Goal: Transaction & Acquisition: Purchase product/service

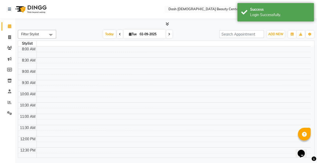
select select "en"
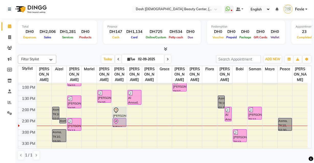
scroll to position [89, 0]
click at [121, 107] on div at bounding box center [119, 110] width 13 height 6
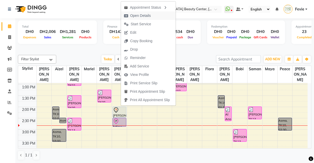
click at [151, 17] on span "Open Details" at bounding box center [140, 15] width 21 height 5
select select "7"
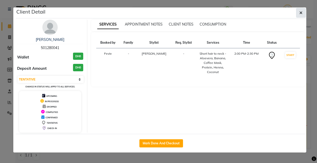
click at [301, 12] on icon "button" at bounding box center [301, 13] width 3 height 4
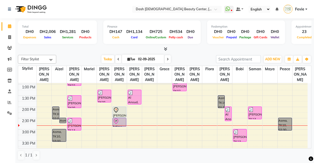
click at [118, 118] on icon at bounding box center [116, 121] width 6 height 6
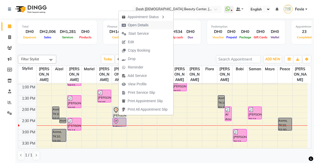
click at [150, 25] on span "Open Details" at bounding box center [135, 25] width 33 height 8
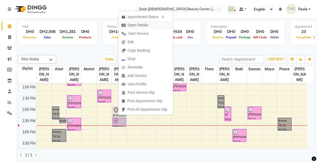
select select "8"
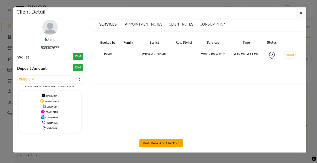
click at [172, 145] on button "Mark Done And Checkout" at bounding box center [162, 143] width 44 height 8
select select "service"
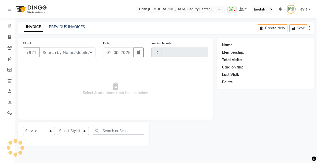
type input "3565"
select select "8372"
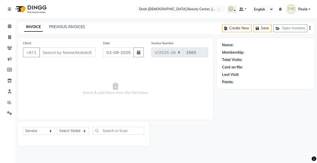
type input "509307677"
select select "81110"
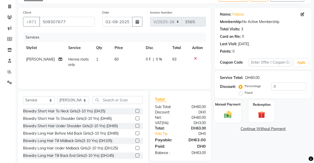
click at [227, 107] on div "Manual Payment" at bounding box center [227, 111] width 27 height 23
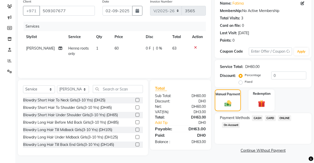
click at [273, 117] on span "CARD" at bounding box center [270, 118] width 11 height 6
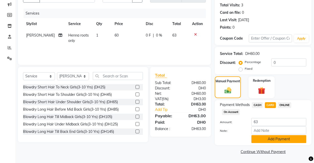
click at [271, 135] on button "Add Payment" at bounding box center [278, 139] width 55 height 8
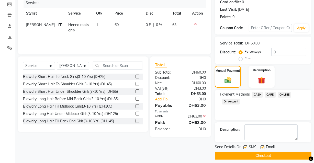
scroll to position [69, 0]
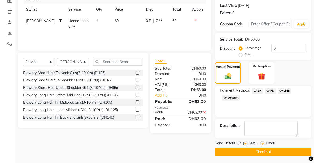
click at [244, 154] on button "Checkout" at bounding box center [263, 152] width 97 height 8
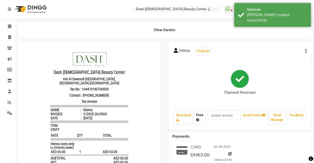
click at [198, 119] on icon at bounding box center [197, 119] width 3 height 3
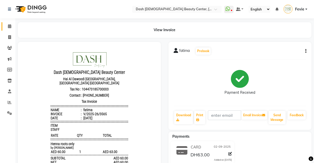
click at [9, 24] on icon at bounding box center [9, 26] width 3 height 4
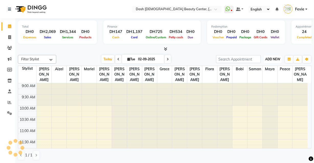
click at [274, 60] on span "ADD NEW" at bounding box center [272, 59] width 15 height 4
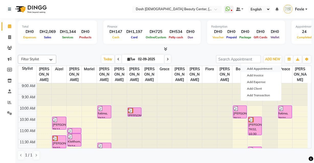
click at [266, 69] on button "Add Appointment" at bounding box center [261, 68] width 40 height 7
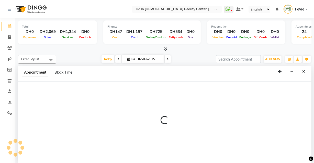
select select "tentative"
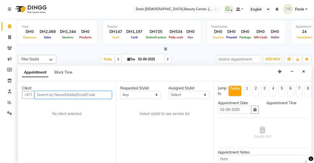
select select "600"
click at [87, 95] on input "text" at bounding box center [73, 95] width 77 height 8
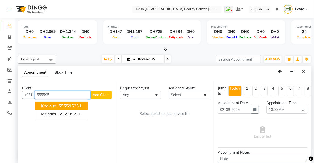
click at [66, 102] on button "Kholoud 555595 231" at bounding box center [61, 106] width 53 height 8
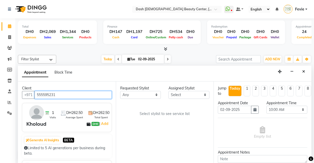
type input "555595231"
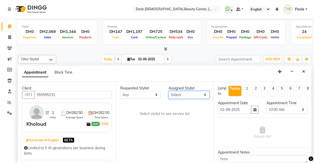
click at [188, 94] on select "Select Aizel Angelina Anna Bobi Edlyn Flora Grace Janine Jelyn Mariel Maya Nanc…" at bounding box center [188, 95] width 41 height 8
select select "81112"
click at [168, 91] on select "Select Aizel Angelina Anna Bobi Edlyn Flora Grace Janine Jelyn Mariel Maya Nanc…" at bounding box center [188, 95] width 41 height 8
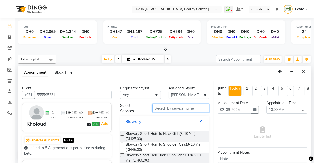
click at [178, 106] on input "text" at bounding box center [180, 108] width 57 height 8
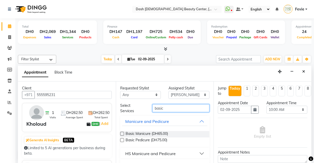
type input "basic"
click at [120, 132] on label at bounding box center [122, 134] width 4 height 4
click at [120, 133] on input "checkbox" at bounding box center [121, 134] width 3 height 3
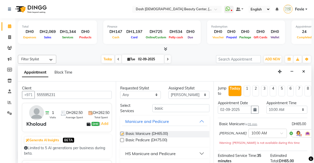
checkbox input "false"
click at [283, 107] on select "Select 10:00 AM 10:15 AM 10:30 AM 10:45 AM 11:00 AM 11:15 AM 11:30 AM 11:45 AM …" at bounding box center [286, 110] width 41 height 8
select select "900"
click at [266, 106] on select "Select 10:00 AM 10:15 AM 10:30 AM 10:45 AM 11:00 AM 11:15 AM 11:30 AM 11:45 AM …" at bounding box center [286, 110] width 41 height 8
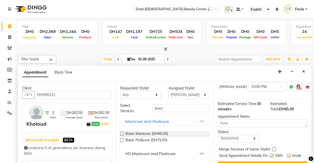
scroll to position [65, 0]
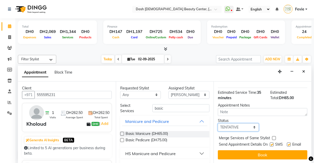
click at [246, 123] on select "Select TENTATIVE CONFIRM CHECK-IN UPCOMING" at bounding box center [238, 127] width 41 height 8
select select "check-in"
click at [218, 123] on select "Select TENTATIVE CONFIRM CHECK-IN UPCOMING" at bounding box center [238, 127] width 41 height 8
click at [279, 135] on div "Merge Services of Same Stylist" at bounding box center [262, 138] width 89 height 6
click at [274, 136] on label at bounding box center [274, 138] width 4 height 4
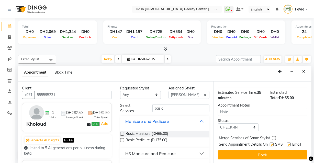
click at [274, 137] on input "checkbox" at bounding box center [273, 138] width 3 height 3
checkbox input "true"
click at [270, 143] on label at bounding box center [272, 145] width 4 height 4
click at [270, 143] on input "checkbox" at bounding box center [271, 144] width 3 height 3
checkbox input "false"
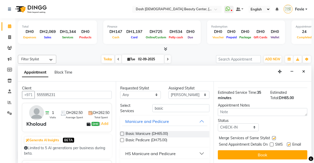
click at [287, 143] on label at bounding box center [289, 145] width 4 height 4
click at [287, 143] on input "checkbox" at bounding box center [288, 144] width 3 height 3
checkbox input "false"
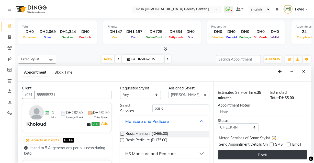
click at [256, 151] on button "Book" at bounding box center [262, 154] width 89 height 9
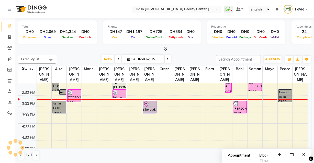
scroll to position [119, 0]
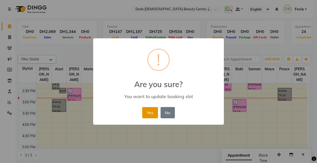
click at [151, 116] on button "Yes" at bounding box center [150, 112] width 16 height 11
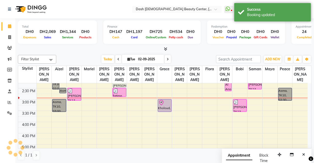
click at [168, 104] on div "Kholoud, TK15, 03:00 PM-03:35 PM, Basic Manicure" at bounding box center [164, 105] width 13 height 12
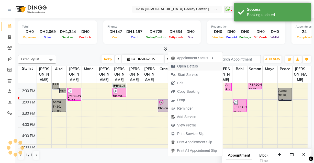
click at [195, 65] on span "Open Details" at bounding box center [187, 66] width 21 height 5
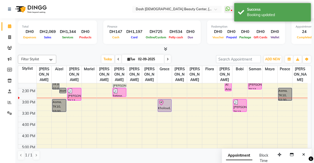
click at [164, 104] on div "Kholoud, TK15, 03:00 PM-03:35 PM, Basic Manicure" at bounding box center [164, 105] width 13 height 12
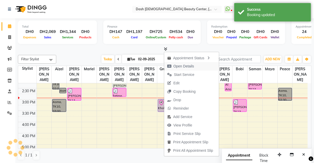
click at [190, 65] on span "Open Details" at bounding box center [183, 66] width 21 height 5
select select "8"
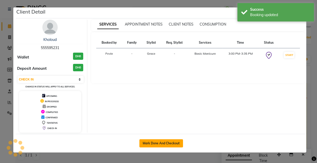
click at [166, 143] on button "Mark Done And Checkout" at bounding box center [162, 143] width 44 height 8
select select "service"
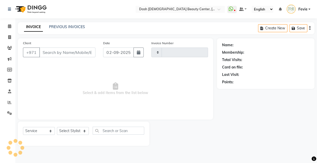
type input "3566"
select select "8372"
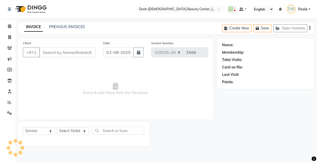
type input "555595231"
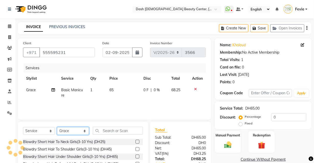
click at [76, 133] on select "Select Stylist Aizel Angelina Anna Bobi Edlyn Fevie Flora Grace Hamda Janine Je…" at bounding box center [73, 131] width 32 height 8
select select "81109"
click at [57, 127] on select "Select Stylist Aizel Angelina Anna Bobi Edlyn Fevie Flora Grace Hamda Janine Je…" at bounding box center [73, 131] width 32 height 8
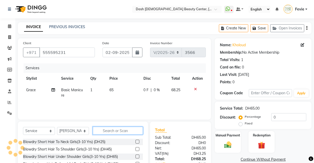
click at [118, 132] on input "text" at bounding box center [118, 131] width 50 height 8
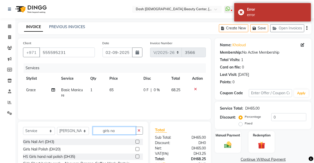
type input "girls na"
click at [135, 148] on label at bounding box center [137, 149] width 4 height 4
click at [135, 148] on input "checkbox" at bounding box center [136, 149] width 3 height 3
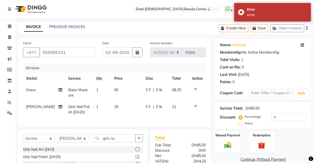
checkbox input "false"
click at [232, 143] on img at bounding box center [228, 145] width 12 height 9
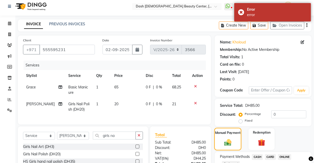
scroll to position [19, 0]
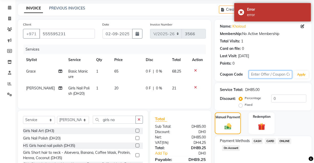
click at [267, 75] on input "text" at bounding box center [270, 75] width 43 height 8
type input "cosmo"
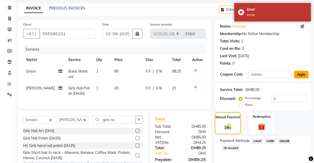
click at [299, 77] on button "Apply" at bounding box center [301, 75] width 15 height 8
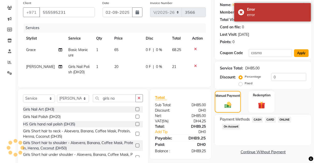
scroll to position [43, 0]
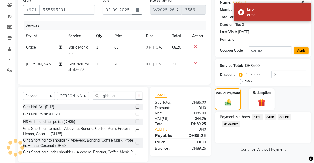
type input "15"
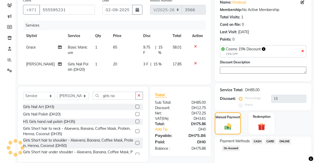
click at [268, 140] on span "CARD" at bounding box center [270, 142] width 11 height 6
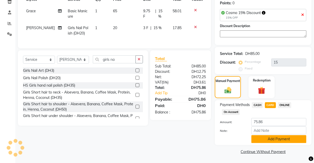
click at [273, 140] on button "Add Payment" at bounding box center [278, 139] width 55 height 8
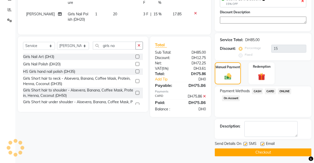
scroll to position [93, 0]
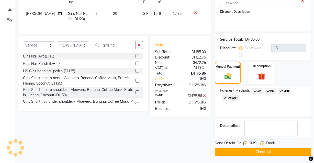
click at [246, 154] on button "Checkout" at bounding box center [263, 152] width 97 height 8
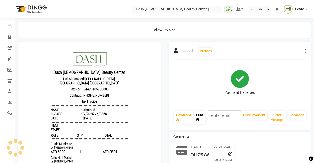
click at [198, 123] on link "Print" at bounding box center [199, 117] width 11 height 13
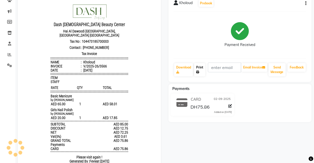
scroll to position [72, 0]
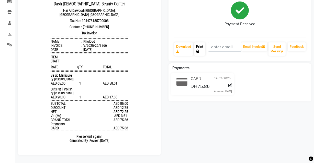
click at [204, 43] on link "Print" at bounding box center [199, 48] width 11 height 13
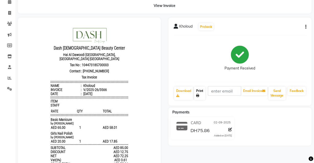
scroll to position [0, 0]
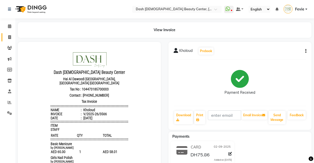
click at [9, 40] on span at bounding box center [9, 38] width 9 height 6
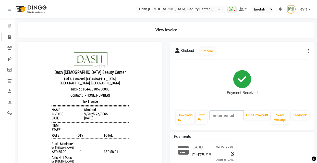
select select "service"
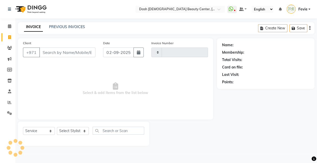
type input "3567"
select select "8372"
click at [8, 28] on icon at bounding box center [9, 26] width 3 height 4
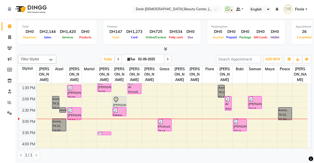
scroll to position [102, 0]
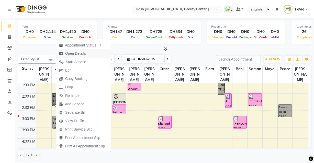
click at [82, 53] on span "Open Details" at bounding box center [75, 53] width 21 height 5
select select "5"
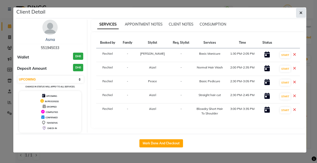
click at [302, 12] on icon "button" at bounding box center [301, 13] width 3 height 4
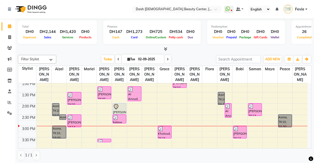
scroll to position [92, 0]
click at [8, 104] on icon at bounding box center [10, 102] width 4 height 4
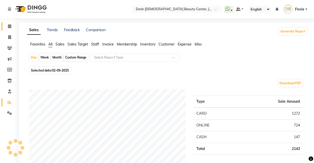
click at [10, 25] on icon at bounding box center [9, 26] width 3 height 4
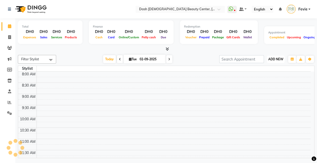
click at [277, 58] on span "ADD NEW" at bounding box center [276, 59] width 15 height 4
click at [265, 69] on button "Add Appointment" at bounding box center [264, 68] width 40 height 7
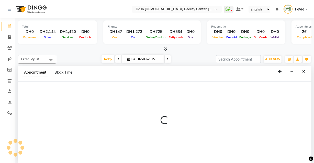
scroll to position [135, 0]
select select "tentative"
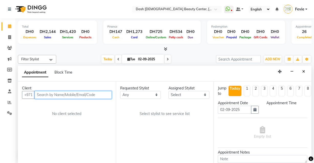
click at [80, 95] on input "text" at bounding box center [73, 95] width 77 height 8
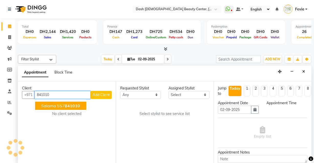
click at [68, 102] on button "Salama 557 841010" at bounding box center [60, 106] width 51 height 8
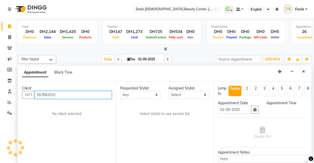
type input "557841010"
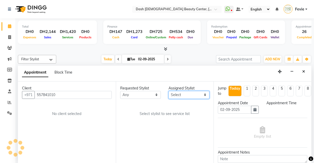
click at [196, 93] on select "Select Aizel Angelina Anna Bobi Edlyn Flora Grace Janine Jelyn Mariel Maya Nanc…" at bounding box center [188, 95] width 41 height 8
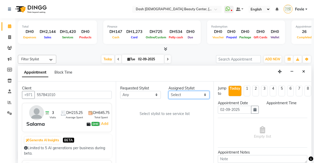
select select "81112"
click at [168, 91] on select "Select Aizel Angelina Anna Bobi Edlyn Flora Grace Janine Jelyn Mariel Maya Nanc…" at bounding box center [188, 95] width 41 height 8
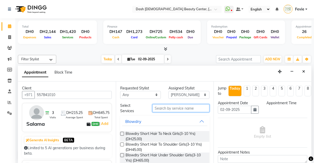
click at [182, 107] on input "text" at bounding box center [180, 108] width 57 height 8
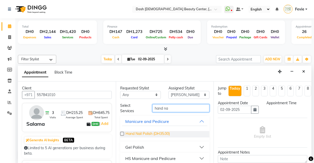
type input "hand na"
click at [127, 135] on span "Hand Nail Polish (DH35.00)" at bounding box center [148, 134] width 44 height 6
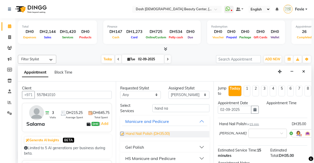
checkbox input "false"
click at [254, 131] on input "text" at bounding box center [262, 132] width 22 height 5
click at [280, 134] on span at bounding box center [283, 134] width 6 height 5
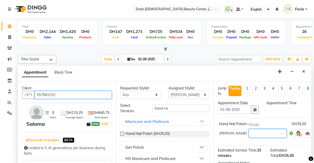
click at [51, 93] on input "557841010" at bounding box center [73, 95] width 77 height 8
click at [55, 94] on input "557841010" at bounding box center [73, 95] width 77 height 8
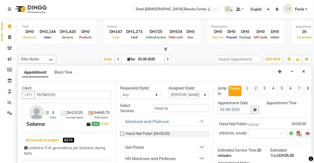
click at [13, 33] on link "Invoice" at bounding box center [8, 37] width 12 height 8
select select "service"
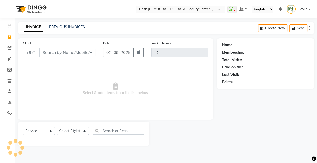
type input "3567"
select select "8372"
click at [60, 50] on input "Client" at bounding box center [67, 53] width 56 height 10
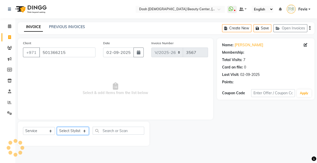
click at [66, 132] on select "Select Stylist" at bounding box center [73, 131] width 32 height 8
click at [74, 61] on div "Client +971 501366215" at bounding box center [59, 50] width 80 height 21
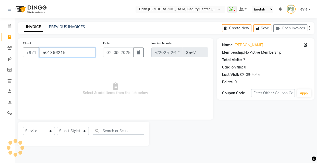
click at [86, 51] on input "501366215" at bounding box center [67, 53] width 56 height 10
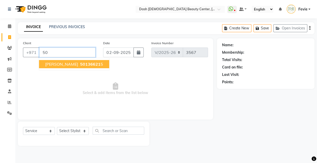
type input "5"
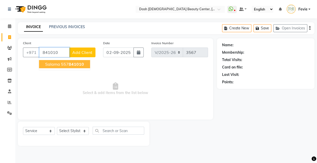
click at [62, 65] on ngb-highlight "557 841010" at bounding box center [72, 64] width 23 height 5
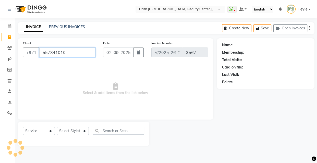
type input "557841010"
click at [66, 131] on select "Select Stylist Aizel Angelina Anna Bobi Edlyn Fevie Flora Grace Hamda Janine Je…" at bounding box center [73, 131] width 32 height 8
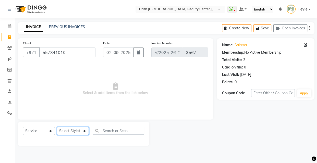
select select "81112"
click at [57, 127] on select "Select Stylist Aizel Angelina Anna Bobi Edlyn Fevie Flora Grace Hamda Janine Je…" at bounding box center [73, 131] width 32 height 8
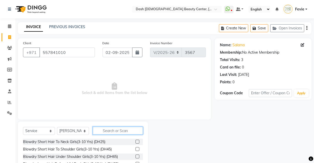
click at [121, 129] on input "text" at bounding box center [118, 131] width 50 height 8
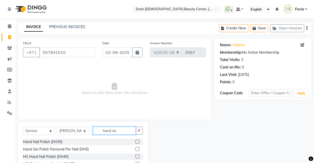
type input "hand na"
click at [138, 142] on label at bounding box center [137, 142] width 4 height 4
click at [138, 142] on input "checkbox" at bounding box center [136, 141] width 3 height 3
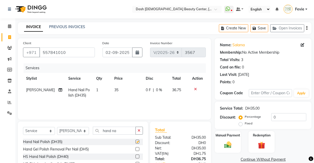
checkbox input "false"
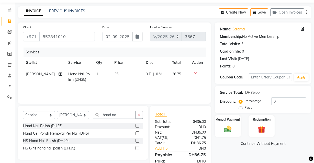
scroll to position [36, 0]
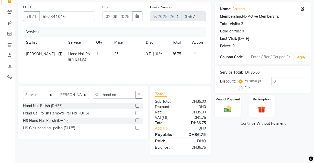
click at [229, 106] on img at bounding box center [228, 109] width 12 height 8
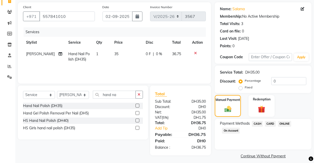
click at [269, 124] on span "CARD" at bounding box center [270, 124] width 11 height 6
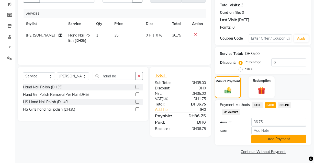
click at [274, 139] on button "Add Payment" at bounding box center [278, 139] width 55 height 8
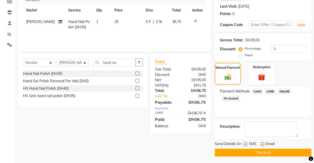
scroll to position [69, 0]
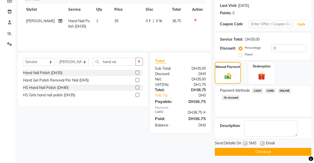
click at [255, 154] on button "Checkout" at bounding box center [263, 152] width 97 height 8
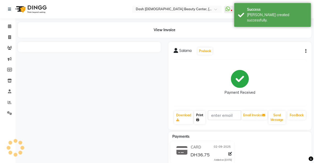
click at [202, 118] on link "Print" at bounding box center [199, 117] width 11 height 13
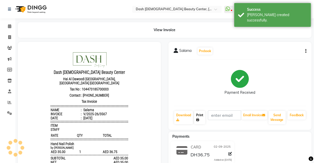
click at [198, 120] on icon at bounding box center [197, 119] width 3 height 3
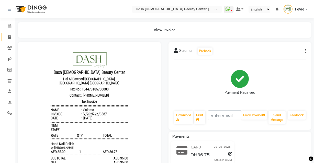
click at [6, 37] on span at bounding box center [9, 38] width 9 height 6
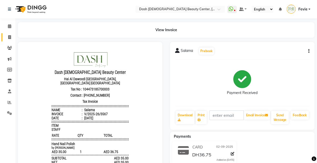
select select "service"
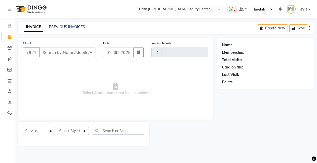
type input "3568"
select select "8372"
click at [74, 54] on input "Client" at bounding box center [67, 53] width 56 height 10
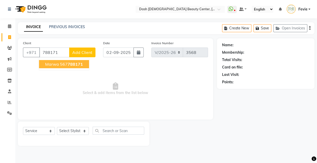
click at [70, 61] on button "Marwa 567 788171" at bounding box center [64, 64] width 50 height 8
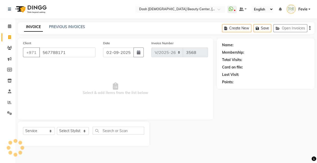
type input "567788171"
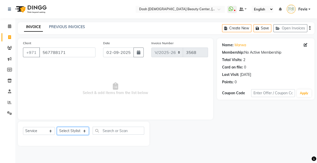
click at [74, 130] on select "Select Stylist Aizel Angelina Anna Bobi Edlyn Fevie Flora Grace Hamda Janine Je…" at bounding box center [73, 131] width 32 height 8
select select "81114"
click at [57, 127] on select "Select Stylist Aizel Angelina Anna Bobi Edlyn Fevie Flora Grace Hamda Janine Je…" at bounding box center [73, 131] width 32 height 8
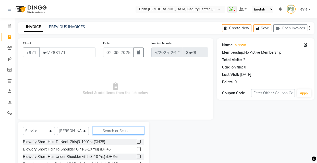
click at [112, 130] on input "text" at bounding box center [119, 131] width 52 height 8
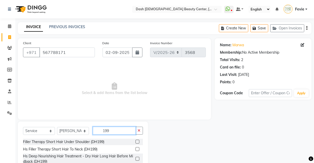
type input "199"
click at [138, 142] on label at bounding box center [137, 142] width 4 height 4
click at [138, 142] on input "checkbox" at bounding box center [136, 141] width 3 height 3
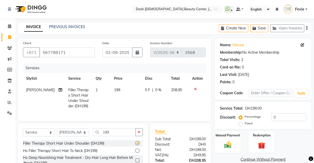
checkbox input "false"
click at [74, 136] on select "Select Stylist Aizel Angelina Anna Bobi Edlyn Fevie Flora Grace Hamda Janine Je…" at bounding box center [73, 133] width 32 height 8
click at [45, 54] on input "567788171" at bounding box center [66, 53] width 55 height 10
click at [49, 55] on input "567788171" at bounding box center [66, 53] width 55 height 10
click at [10, 28] on icon at bounding box center [9, 26] width 3 height 4
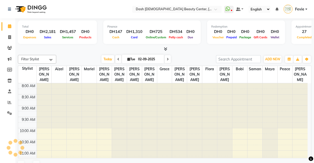
scroll to position [157, 0]
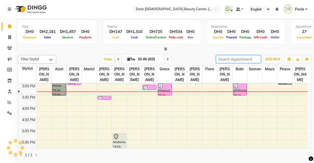
click at [244, 60] on input "search" at bounding box center [238, 59] width 45 height 8
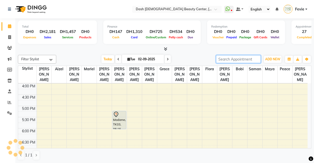
scroll to position [0, 0]
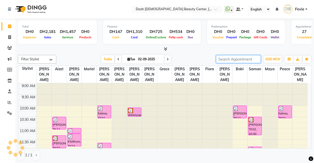
paste input "567788171"
type input "567788171"
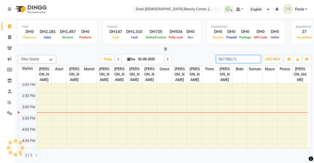
scroll to position [124, 0]
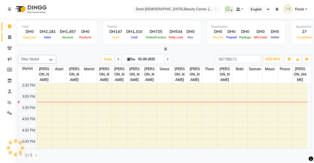
click at [10, 35] on icon at bounding box center [9, 37] width 3 height 4
select select "service"
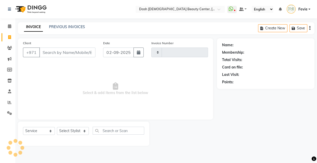
click at [71, 66] on span "Select & add items from the list below" at bounding box center [115, 88] width 185 height 51
click at [75, 54] on input "Client" at bounding box center [67, 53] width 56 height 10
paste input "567788171"
type input "567788171"
type input "3568"
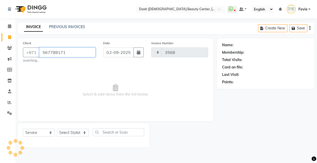
type input "567788171"
select select "8372"
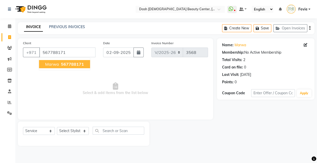
click at [65, 66] on span "567788171" at bounding box center [72, 64] width 23 height 5
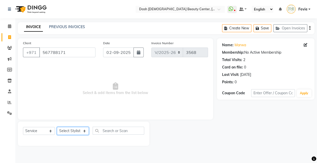
click at [73, 130] on select "Select Stylist Aizel Angelina Anna Bobi Edlyn Fevie Flora Grace Hamda Janine Je…" at bounding box center [73, 131] width 32 height 8
select select "81114"
click at [57, 127] on select "Select Stylist Aizel Angelina Anna Bobi Edlyn Fevie Flora Grace Hamda Janine Je…" at bounding box center [73, 131] width 32 height 8
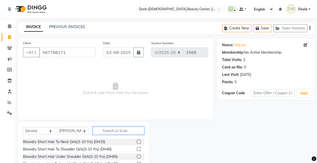
click at [126, 132] on input "text" at bounding box center [119, 131] width 52 height 8
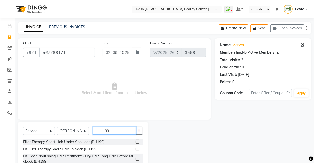
type input "199"
click at [138, 149] on label at bounding box center [137, 149] width 4 height 4
click at [138, 149] on input "checkbox" at bounding box center [136, 149] width 3 height 3
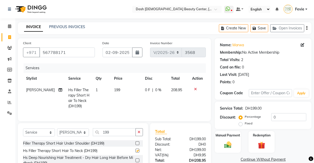
checkbox input "false"
click at [75, 136] on select "Select Stylist Aizel Angelina Anna Bobi Edlyn Fevie Flora Grace Hamda Janine Je…" at bounding box center [73, 133] width 32 height 8
select select "81113"
click at [57, 132] on select "Select Stylist Aizel Angelina Anna Bobi Edlyn Fevie Flora Grace Hamda Janine Je…" at bounding box center [73, 133] width 32 height 8
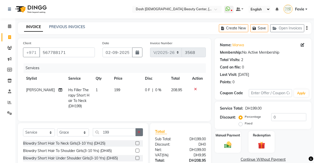
click at [139, 134] on icon "button" at bounding box center [139, 132] width 3 height 4
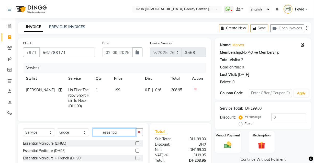
type input "essential"
click at [135, 145] on label at bounding box center [137, 143] width 4 height 4
click at [135, 145] on input "checkbox" at bounding box center [136, 143] width 3 height 3
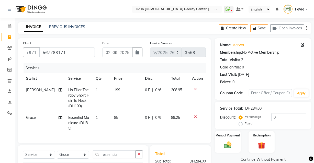
checkbox input "false"
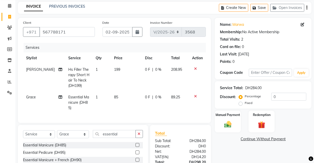
scroll to position [20, 0]
click at [81, 135] on select "Select Stylist Aizel Angelina Anna Bobi Edlyn Fevie Flora Grace Hamda Janine Je…" at bounding box center [73, 134] width 32 height 8
select select "81112"
click at [57, 134] on select "Select Stylist Aizel Angelina Anna Bobi Edlyn Fevie Flora Grace Hamda Janine Je…" at bounding box center [73, 134] width 32 height 8
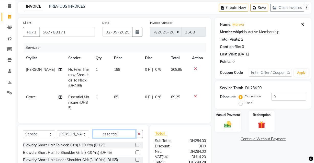
click at [128, 136] on input "essential" at bounding box center [114, 134] width 43 height 8
type input "essential p"
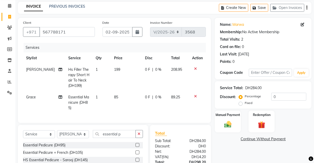
click at [135, 147] on label at bounding box center [137, 145] width 4 height 4
click at [135, 147] on input "checkbox" at bounding box center [136, 145] width 3 height 3
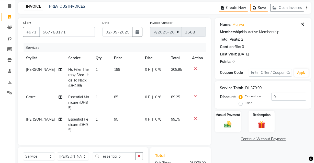
checkbox input "false"
click at [230, 125] on img at bounding box center [228, 124] width 12 height 8
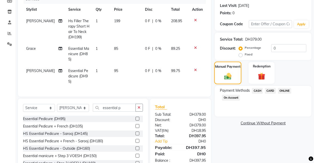
scroll to position [69, 0]
click at [272, 91] on span "CARD" at bounding box center [270, 91] width 11 height 6
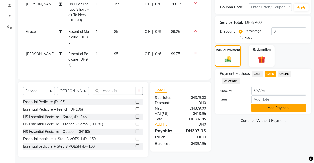
click at [276, 106] on button "Add Payment" at bounding box center [278, 108] width 55 height 8
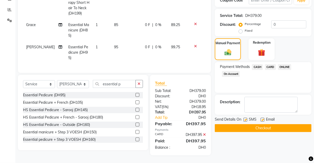
scroll to position [96, 0]
click at [262, 124] on button "Checkout" at bounding box center [263, 128] width 97 height 8
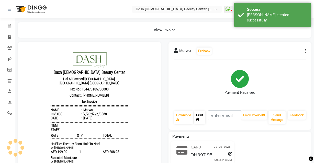
click at [198, 120] on icon at bounding box center [197, 119] width 3 height 3
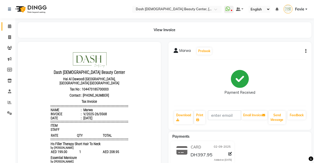
click at [9, 26] on icon at bounding box center [9, 26] width 3 height 4
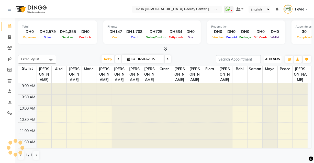
click at [278, 57] on span "ADD NEW" at bounding box center [272, 59] width 15 height 4
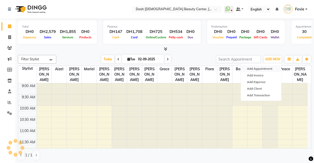
click at [263, 67] on button "Add Appointment" at bounding box center [261, 68] width 40 height 7
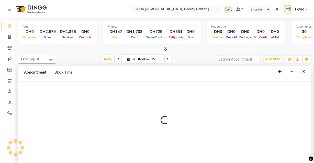
click at [64, 90] on div at bounding box center [164, 123] width 293 height 82
select select "tentative"
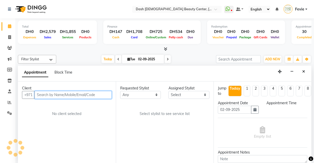
select select "600"
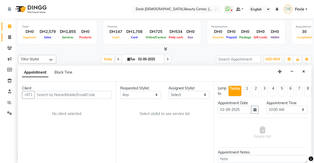
click at [10, 37] on icon at bounding box center [9, 37] width 3 height 4
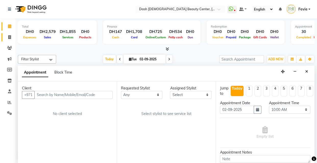
select select "service"
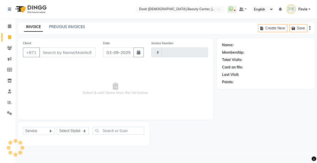
type input "3569"
select select "8372"
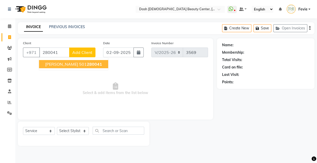
click at [87, 62] on span "280041" at bounding box center [94, 64] width 15 height 5
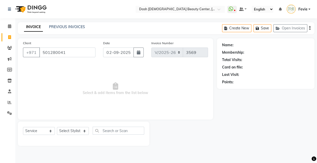
type input "501280041"
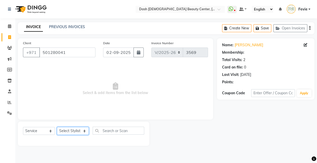
click at [78, 132] on select "Select Stylist Aizel Angelina Anna Bobi Edlyn Fevie Flora Grace Hamda Janine Je…" at bounding box center [73, 131] width 32 height 8
select select "81110"
click at [57, 127] on select "Select Stylist Aizel Angelina Anna Bobi Edlyn Fevie Flora Grace Hamda Janine Je…" at bounding box center [73, 131] width 32 height 8
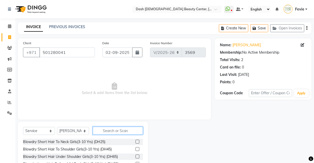
click at [123, 132] on input "text" at bounding box center [118, 131] width 50 height 8
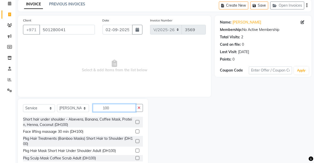
scroll to position [107, 0]
type input "100"
click at [135, 124] on label at bounding box center [137, 123] width 4 height 4
click at [135, 124] on input "checkbox" at bounding box center [136, 122] width 3 height 3
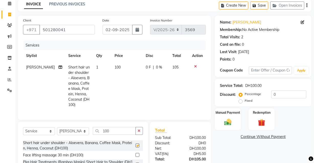
checkbox input "false"
click at [132, 134] on input "100" at bounding box center [114, 131] width 43 height 8
click at [132, 135] on input "100" at bounding box center [114, 131] width 43 height 8
click at [139, 133] on icon "button" at bounding box center [139, 131] width 3 height 4
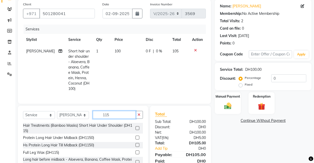
scroll to position [36, 0]
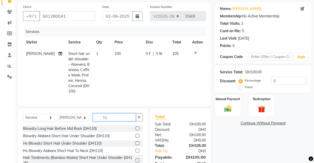
type input "1"
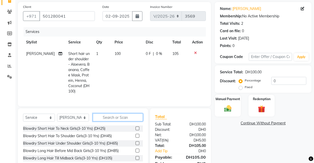
type input "u"
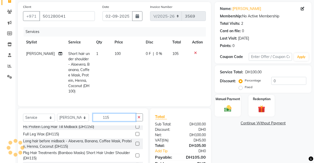
scroll to position [43, 0]
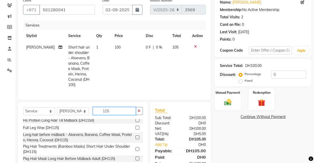
type input "115"
click at [141, 115] on button "button" at bounding box center [138, 111] width 7 height 8
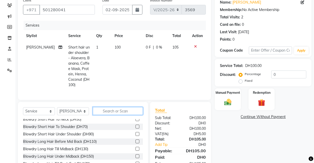
scroll to position [70, 0]
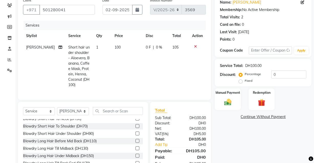
click at [135, 143] on label at bounding box center [137, 141] width 4 height 4
click at [135, 143] on input "checkbox" at bounding box center [136, 141] width 3 height 3
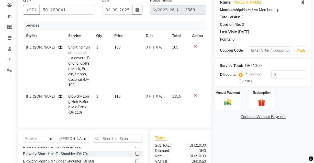
checkbox input "false"
click at [118, 97] on td "110" at bounding box center [126, 105] width 31 height 28
select select "81110"
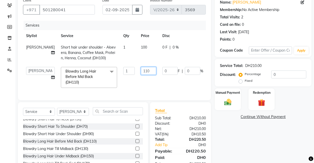
click at [141, 70] on input "110" at bounding box center [148, 71] width 15 height 8
type input "115"
click at [126, 116] on div "Client +971 501280041 Date 02-09-2025 Invoice Number V/2025 V/2025-26 3569 Serv…" at bounding box center [114, 87] width 201 height 182
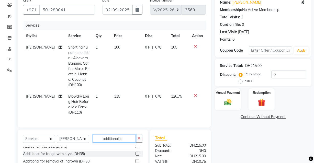
scroll to position [0, 0]
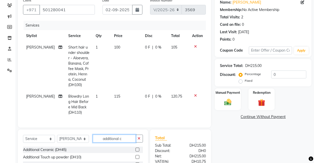
type input "additional c"
click at [137, 152] on label at bounding box center [137, 150] width 4 height 4
click at [137, 152] on input "checkbox" at bounding box center [136, 149] width 3 height 3
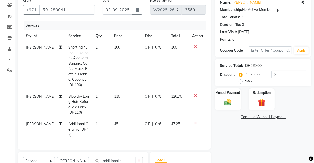
checkbox input "false"
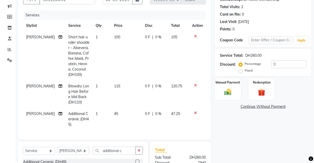
scroll to position [102, 0]
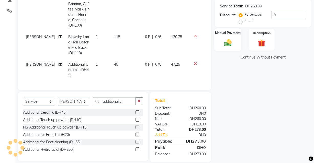
click at [235, 42] on div "Manual Payment" at bounding box center [227, 39] width 27 height 23
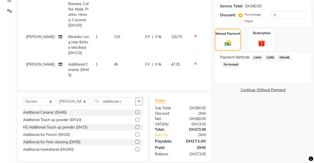
click at [273, 59] on span "CARD" at bounding box center [270, 58] width 11 height 6
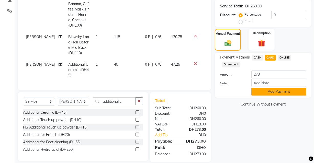
click at [268, 92] on button "Add Payment" at bounding box center [278, 92] width 55 height 8
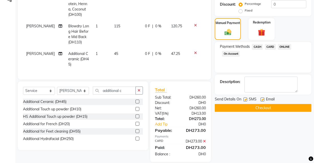
scroll to position [123, 0]
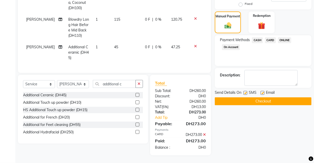
click at [245, 91] on label at bounding box center [245, 93] width 4 height 4
click at [245, 92] on input "checkbox" at bounding box center [244, 93] width 3 height 3
checkbox input "false"
click at [263, 91] on label at bounding box center [262, 93] width 4 height 4
click at [263, 92] on input "checkbox" at bounding box center [261, 93] width 3 height 3
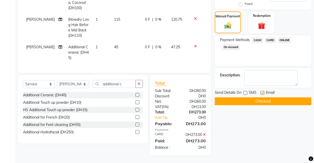
checkbox input "false"
click at [259, 100] on button "Checkout" at bounding box center [263, 101] width 97 height 8
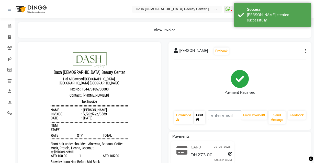
click at [199, 117] on link "Print" at bounding box center [199, 117] width 11 height 13
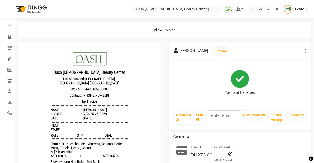
click at [9, 37] on icon at bounding box center [9, 37] width 3 height 4
select select "service"
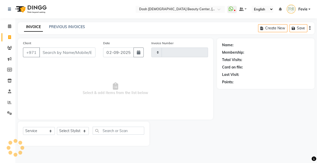
type input "3570"
select select "8372"
click at [61, 53] on input "Client" at bounding box center [67, 53] width 56 height 10
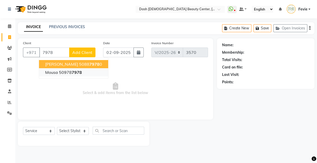
click at [81, 75] on button "Mousa 50978 7978" at bounding box center [73, 72] width 69 height 8
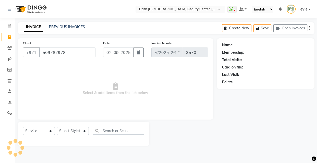
type input "509787978"
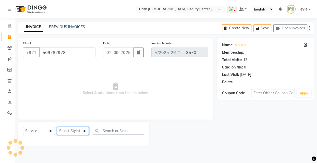
click at [74, 130] on select "Select Stylist Aizel Angelina Anna Bobi Edlyn Fevie Flora Grace Hamda Janine Je…" at bounding box center [73, 131] width 32 height 8
select select "82785"
click at [57, 127] on select "Select Stylist Aizel Angelina Anna Bobi Edlyn Fevie Flora Grace Hamda Janine Je…" at bounding box center [73, 131] width 32 height 8
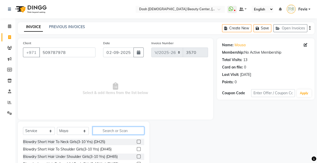
click at [121, 132] on input "text" at bounding box center [119, 131] width 52 height 8
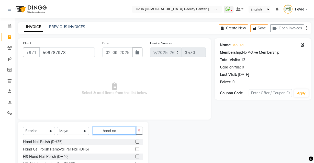
type input "hand na"
click at [138, 142] on label at bounding box center [137, 142] width 4 height 4
click at [138, 142] on input "checkbox" at bounding box center [136, 141] width 3 height 3
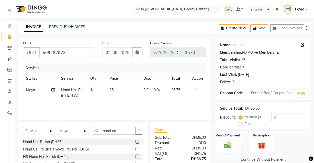
checkbox input "false"
click at [230, 145] on img at bounding box center [228, 145] width 12 height 8
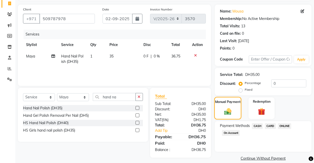
scroll to position [36, 0]
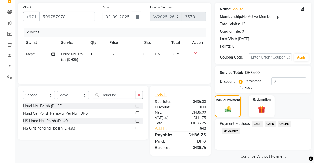
click at [260, 123] on span "CASH" at bounding box center [257, 124] width 11 height 6
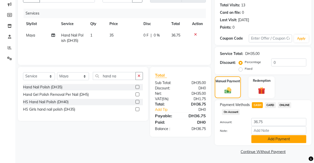
click at [266, 142] on button "Add Payment" at bounding box center [278, 139] width 55 height 8
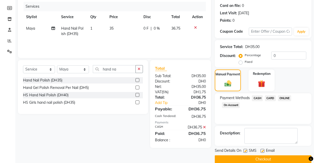
scroll to position [69, 0]
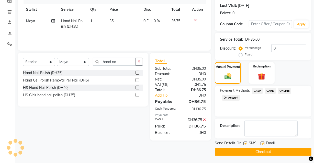
click at [258, 154] on button "Checkout" at bounding box center [263, 152] width 97 height 8
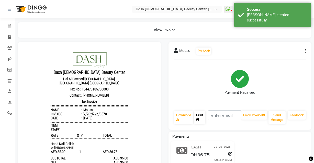
click at [198, 123] on link "Print" at bounding box center [199, 117] width 11 height 13
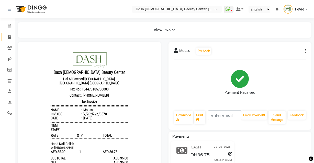
click at [9, 36] on icon at bounding box center [9, 37] width 3 height 4
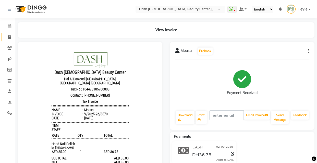
select select "service"
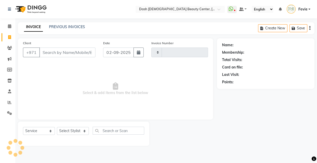
click at [64, 50] on input "Client" at bounding box center [67, 53] width 56 height 10
type input "3571"
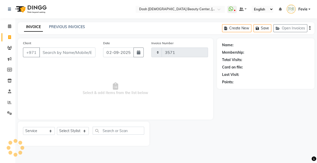
select select "8372"
type input "562538883"
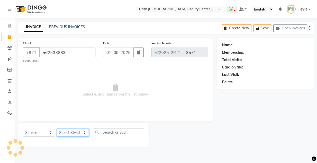
click at [73, 133] on select "Select Stylist" at bounding box center [73, 133] width 32 height 8
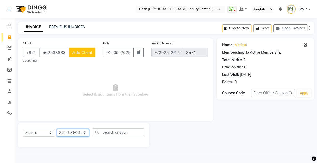
select select "81107"
click at [57, 129] on select "Select Stylist Aizel Angelina Anna Bobi Edlyn Fevie Flora Grace Hamda Janine Je…" at bounding box center [73, 133] width 32 height 8
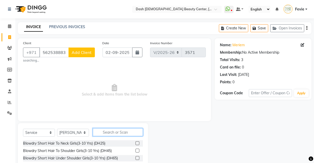
click at [118, 133] on input "text" at bounding box center [118, 132] width 50 height 8
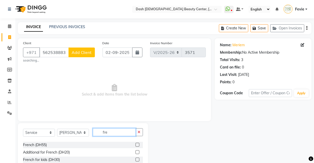
scroll to position [17, 0]
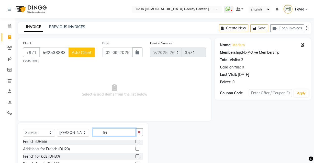
type input "fre"
click at [135, 142] on label at bounding box center [137, 142] width 4 height 4
click at [135, 142] on input "checkbox" at bounding box center [136, 141] width 3 height 3
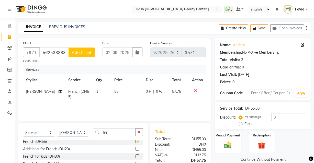
checkbox input "false"
click at [228, 143] on img at bounding box center [228, 145] width 12 height 9
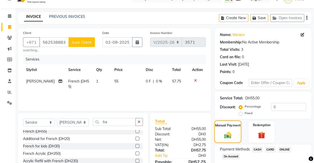
scroll to position [36, 0]
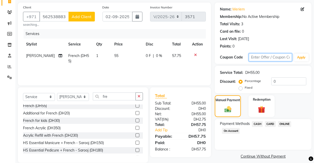
click at [267, 56] on input "text" at bounding box center [270, 57] width 43 height 8
type input "cosmo"
click at [305, 56] on button "Apply" at bounding box center [301, 58] width 15 height 8
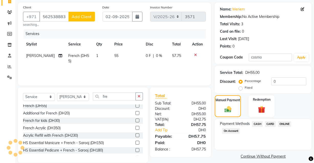
click at [268, 126] on span "CARD" at bounding box center [270, 124] width 11 height 6
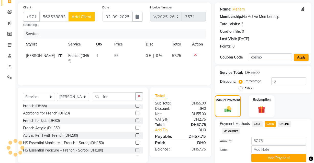
click at [302, 57] on button "Apply" at bounding box center [301, 58] width 15 height 8
click at [272, 59] on input "cosmo" at bounding box center [270, 57] width 43 height 8
click at [269, 139] on input "57.75" at bounding box center [278, 141] width 55 height 8
type input "5"
type input "15"
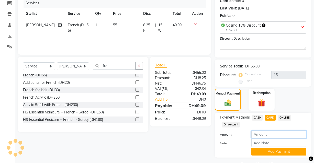
scroll to position [69, 0]
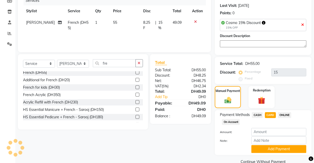
click at [259, 114] on span "CASH" at bounding box center [257, 115] width 11 height 6
type input "49.09"
click at [271, 115] on span "CARD" at bounding box center [270, 115] width 11 height 6
click at [280, 150] on button "Add Payment" at bounding box center [278, 149] width 55 height 8
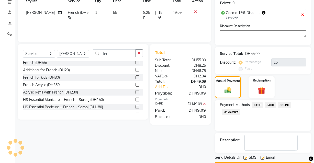
scroll to position [93, 0]
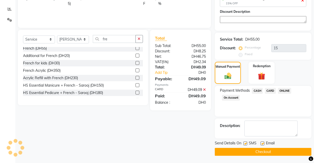
click at [269, 154] on button "Checkout" at bounding box center [263, 152] width 97 height 8
type input "15"
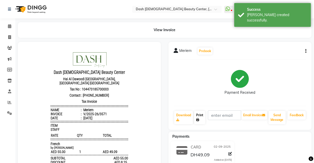
click at [202, 116] on link "Print" at bounding box center [199, 117] width 11 height 13
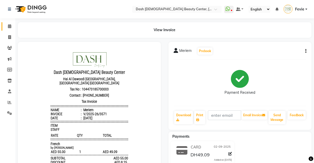
click at [9, 25] on icon at bounding box center [9, 26] width 3 height 4
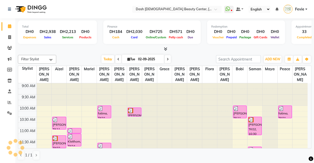
click at [297, 7] on span "Fevie" at bounding box center [299, 9] width 9 height 5
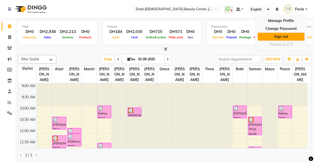
click at [271, 40] on link "Sign out" at bounding box center [281, 37] width 47 height 8
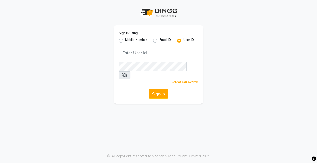
click at [125, 42] on label "Mobile Number" at bounding box center [136, 41] width 22 height 6
click at [125, 41] on input "Mobile Number" at bounding box center [126, 39] width 3 height 3
radio input "true"
radio input "false"
click at [133, 53] on span at bounding box center [133, 54] width 6 height 5
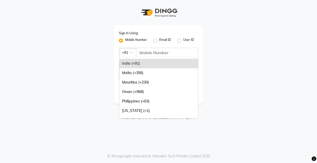
scroll to position [128, 0]
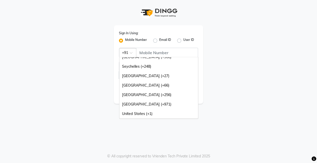
click at [154, 106] on div "United Arab Emirates (+971)" at bounding box center [159, 104] width 79 height 9
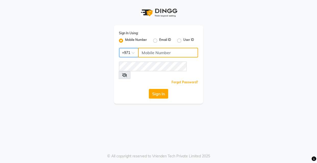
click at [175, 54] on input "Username" at bounding box center [168, 53] width 60 height 10
type input "562536289"
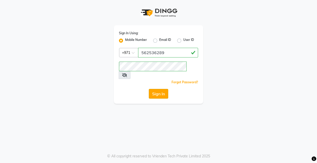
click at [166, 89] on button "Sign In" at bounding box center [158, 94] width 19 height 10
